Goal: Task Accomplishment & Management: Use online tool/utility

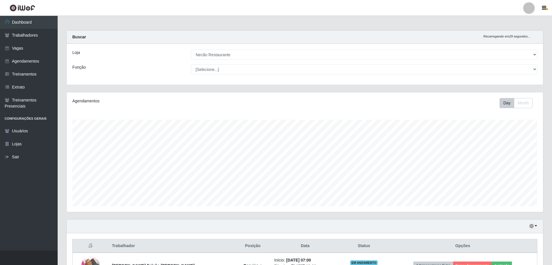
select select "334"
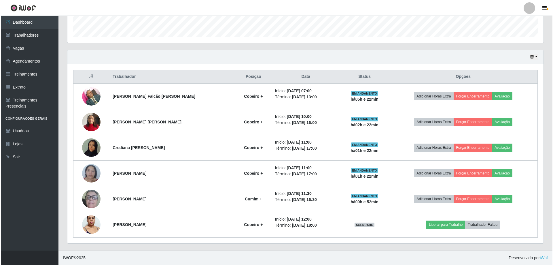
scroll to position [120, 476]
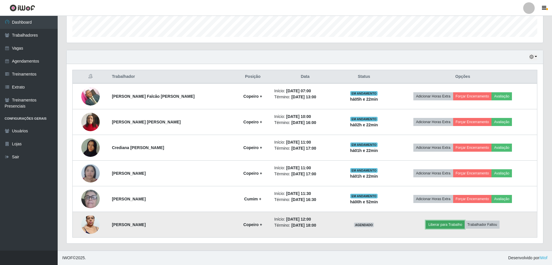
click at [449, 224] on button "Liberar para Trabalho" at bounding box center [445, 224] width 39 height 8
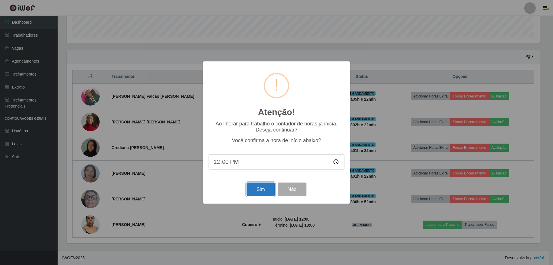
click at [252, 189] on button "Sim" at bounding box center [261, 189] width 28 height 14
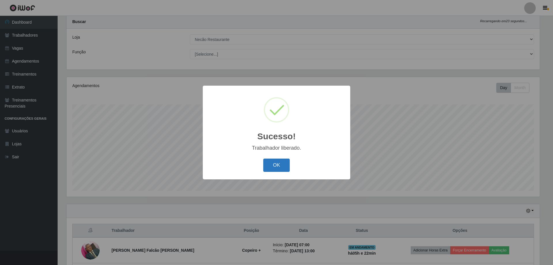
click at [275, 171] on button "OK" at bounding box center [276, 165] width 27 height 14
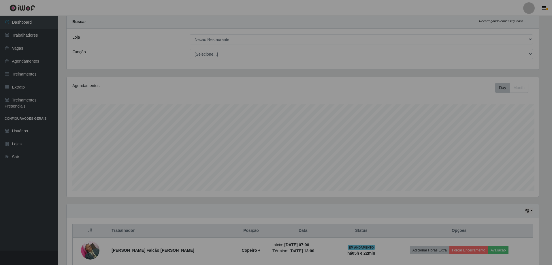
scroll to position [120, 476]
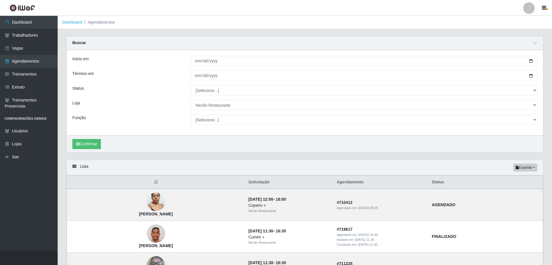
select select "334"
